Goal: Task Accomplishment & Management: Use online tool/utility

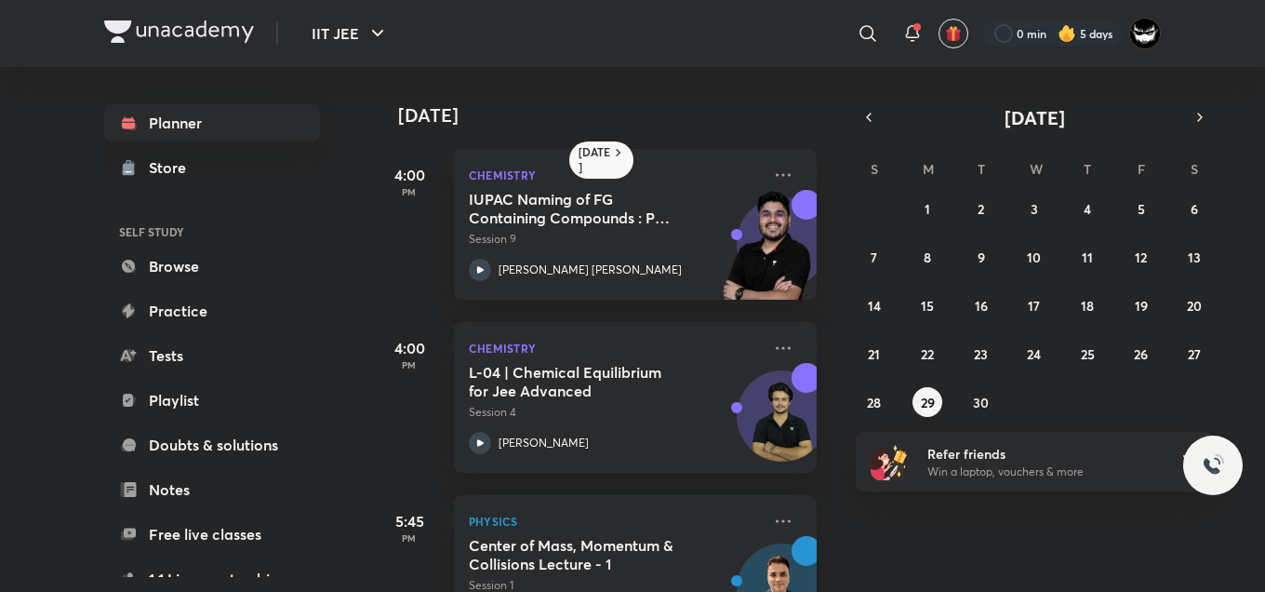
scroll to position [135, 0]
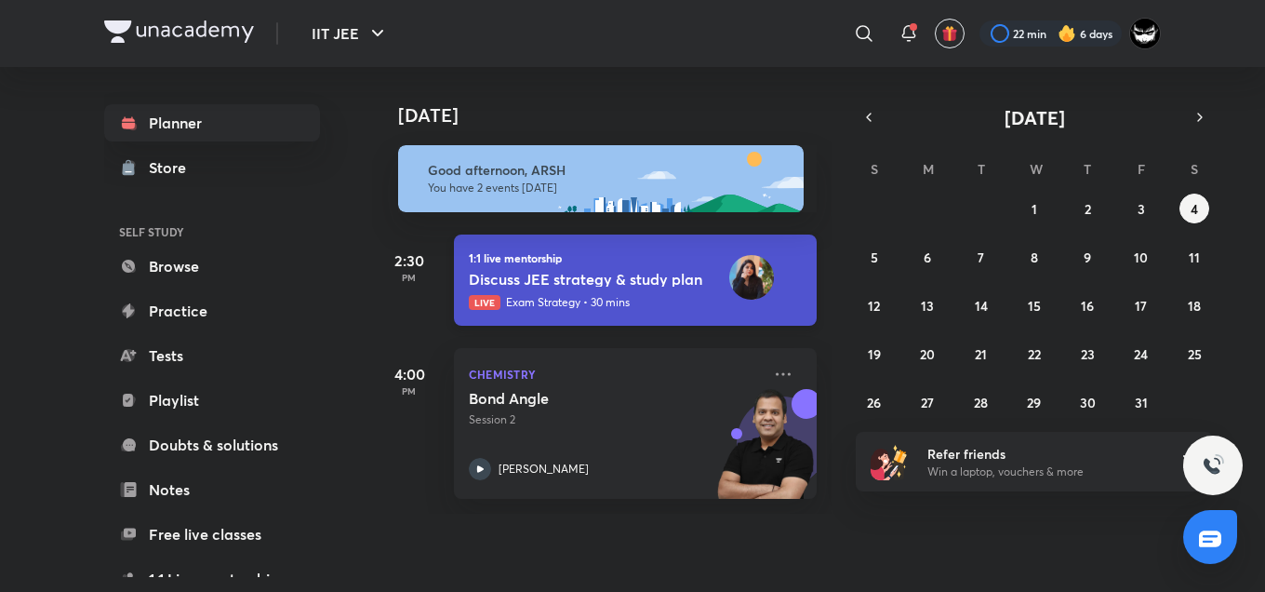
click at [624, 304] on p "Exam Strategy • 30 mins" at bounding box center [568, 302] width 124 height 17
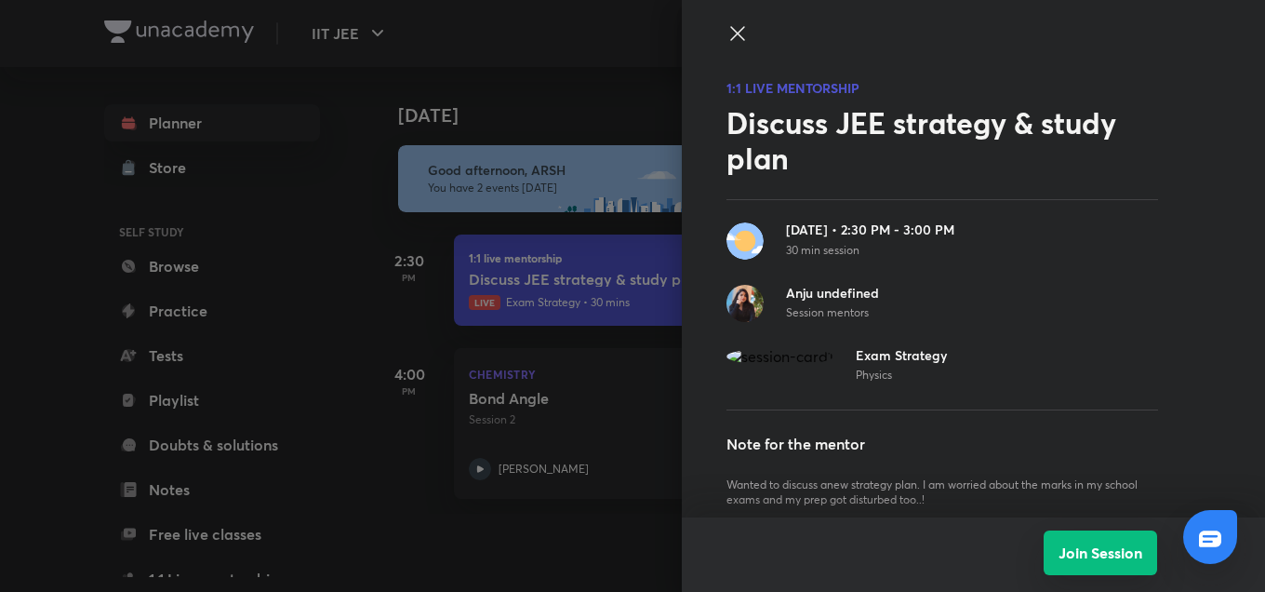
click at [1111, 558] on button "Join Session" at bounding box center [1100, 552] width 113 height 45
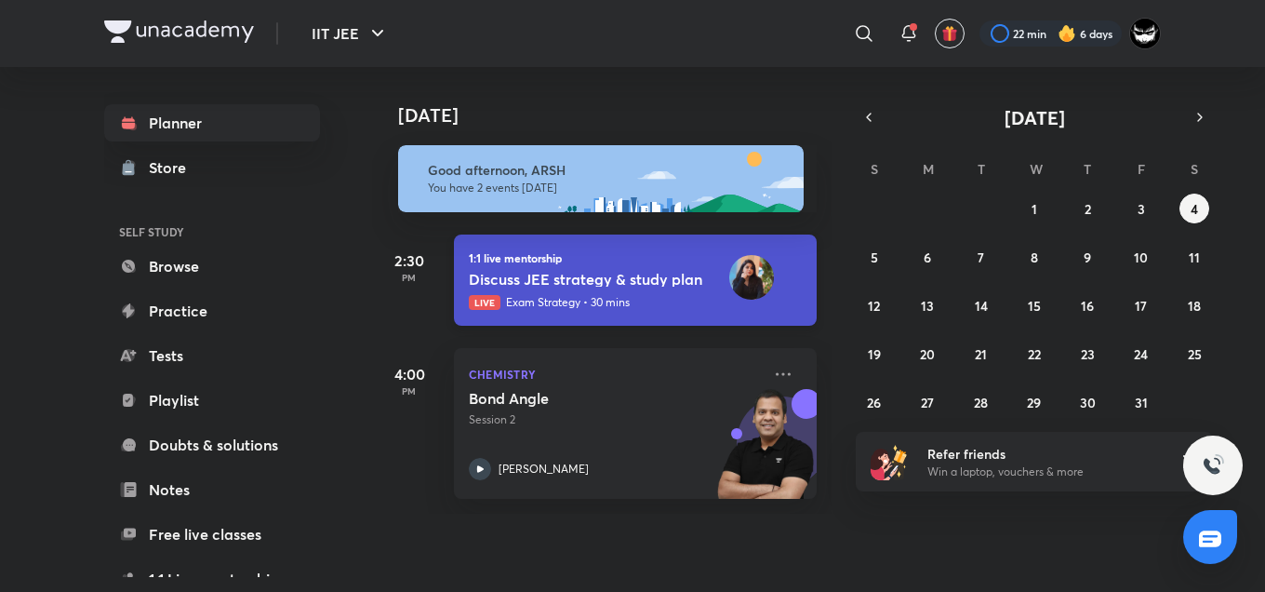
click at [637, 304] on div "Live Exam Strategy • 30 mins" at bounding box center [635, 302] width 333 height 17
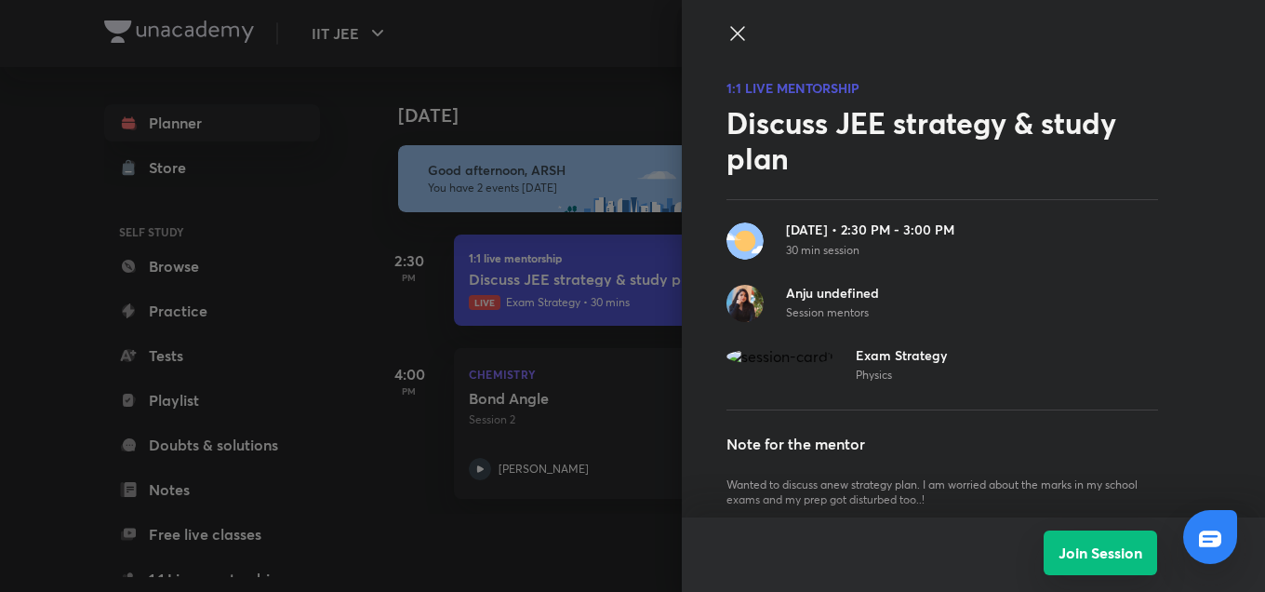
click at [1080, 553] on button "Join Session" at bounding box center [1100, 552] width 113 height 45
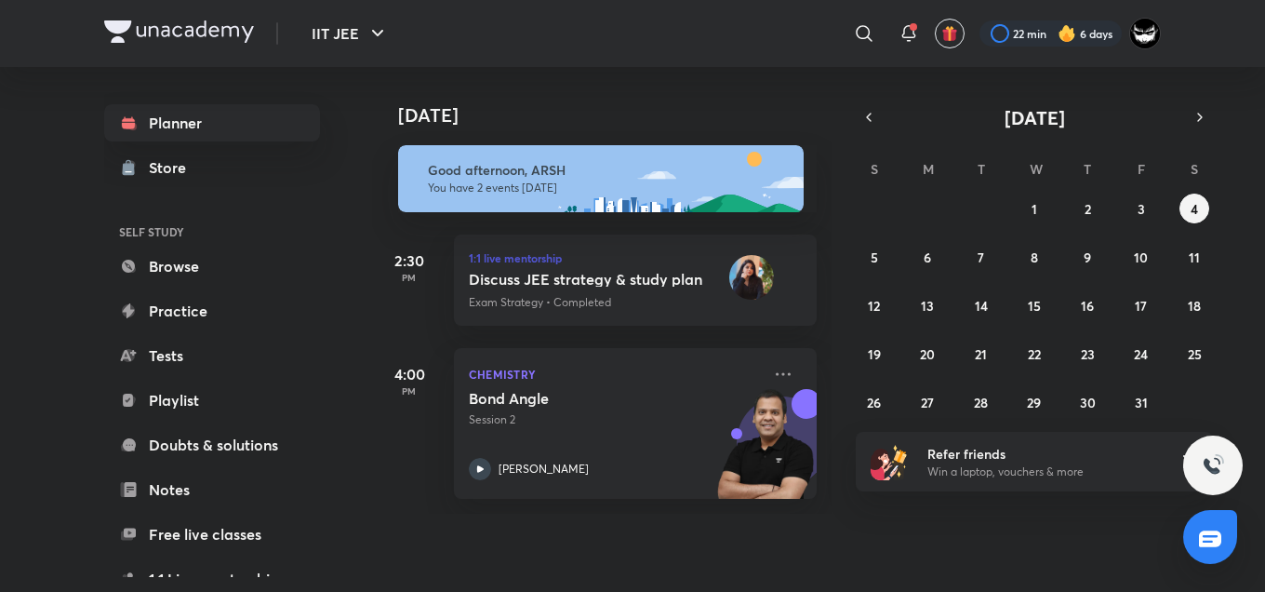
click at [751, 81] on div "[DATE]" at bounding box center [603, 97] width 463 height 60
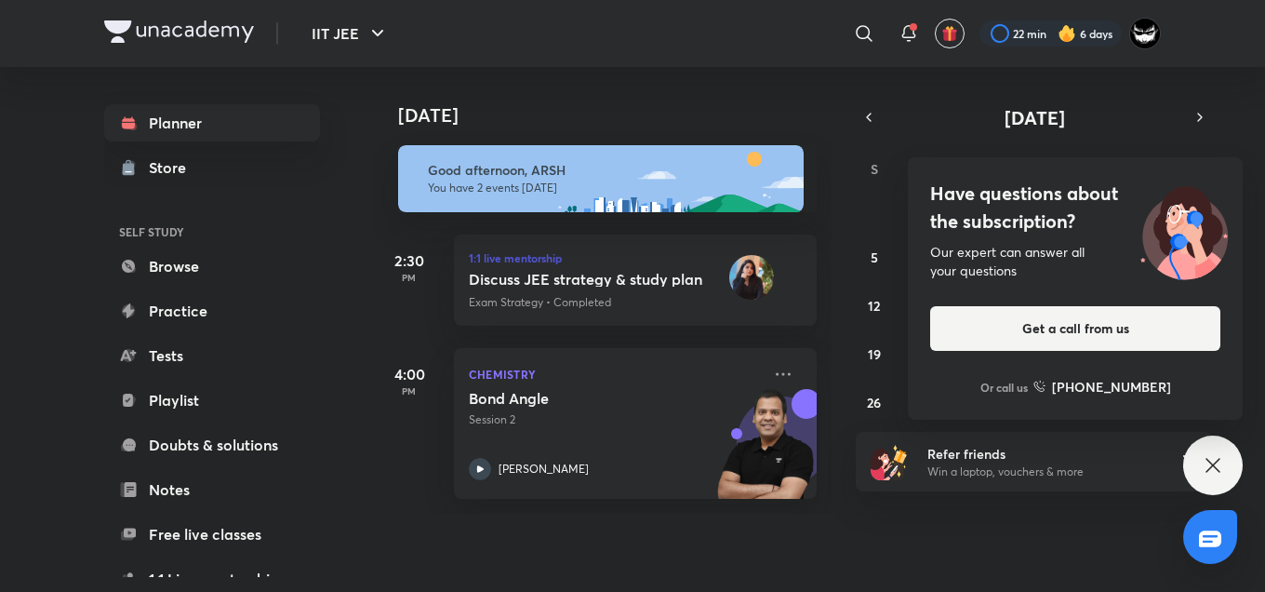
click at [1015, 192] on h4 "Have questions about the subscription?" at bounding box center [1075, 208] width 290 height 56
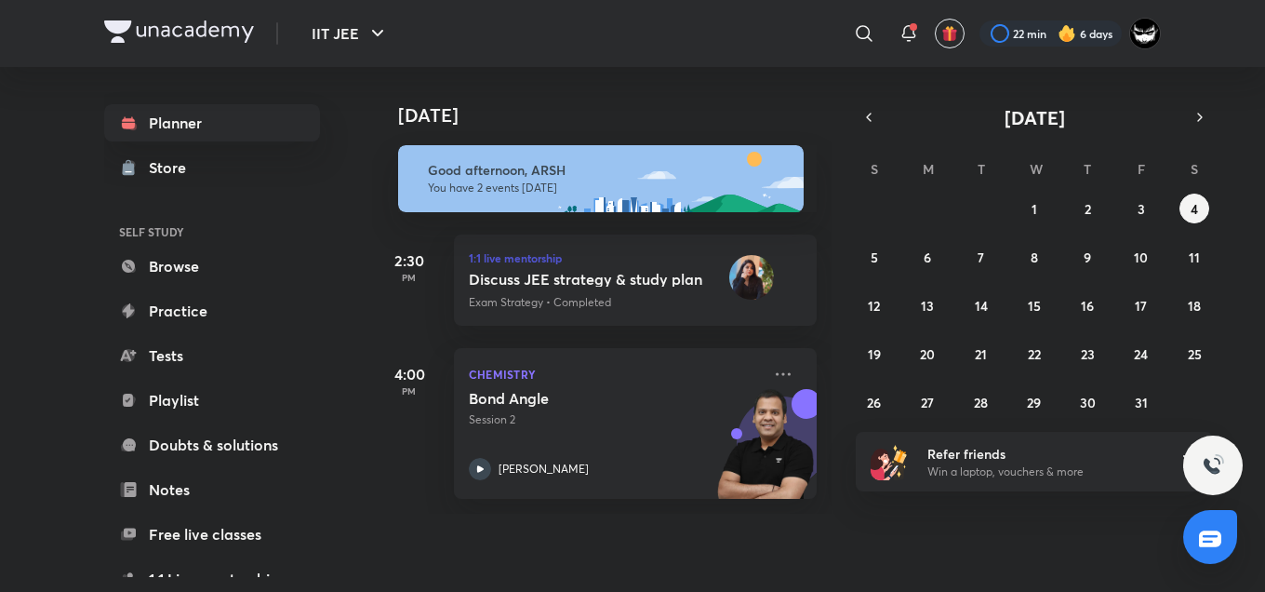
click at [802, 35] on div "​" at bounding box center [711, 33] width 342 height 45
